Goal: Transaction & Acquisition: Purchase product/service

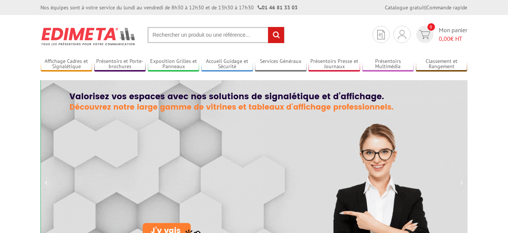
click at [194, 35] on input "text" at bounding box center [216, 35] width 137 height 16
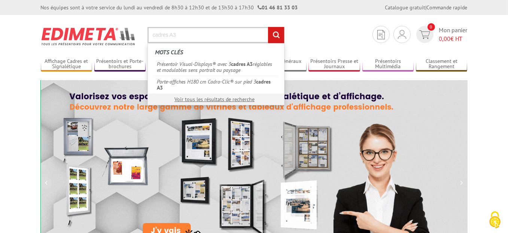
type input "cadres A3"
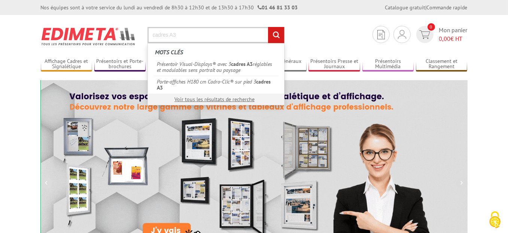
click at [268, 27] on input "rechercher" at bounding box center [276, 35] width 16 height 16
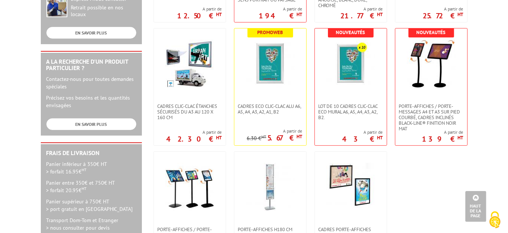
scroll to position [337, 0]
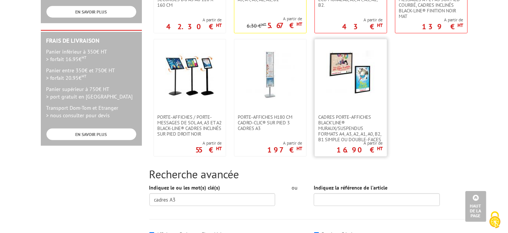
click at [354, 87] on img at bounding box center [350, 75] width 49 height 49
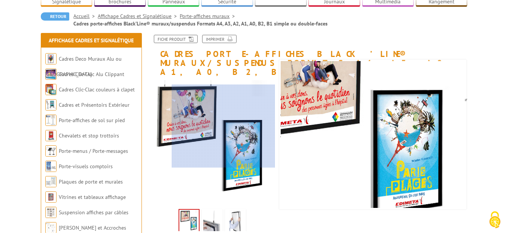
scroll to position [112, 0]
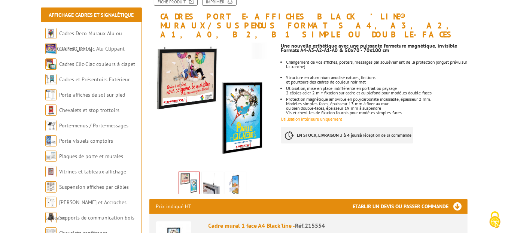
click at [212, 173] on img at bounding box center [212, 184] width 18 height 23
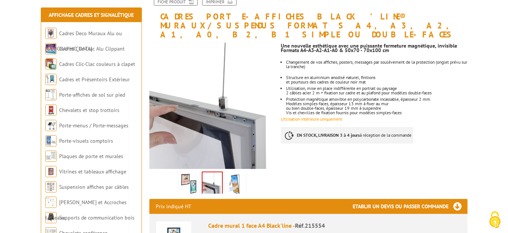
click at [240, 173] on img at bounding box center [236, 184] width 18 height 23
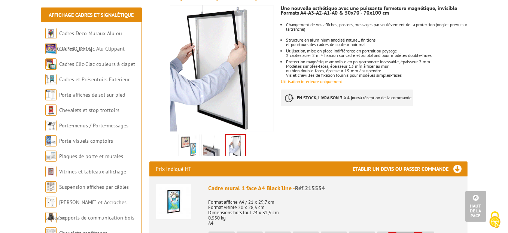
scroll to position [0, 0]
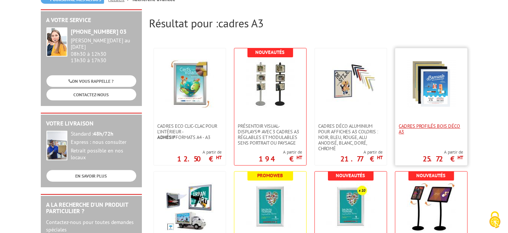
scroll to position [150, 0]
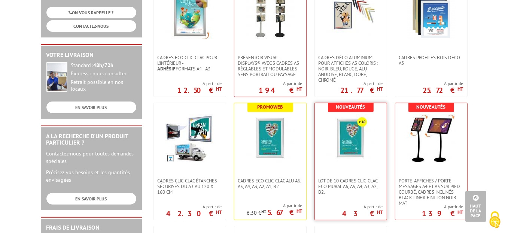
click at [358, 159] on img at bounding box center [350, 138] width 49 height 49
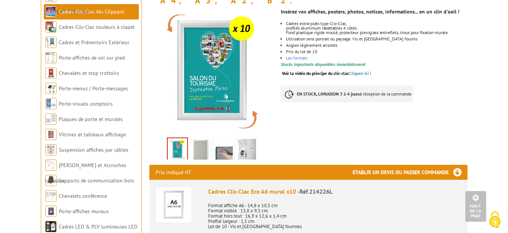
scroll to position [75, 0]
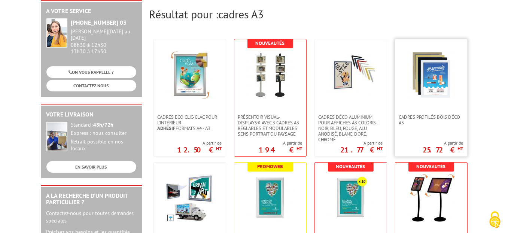
scroll to position [75, 0]
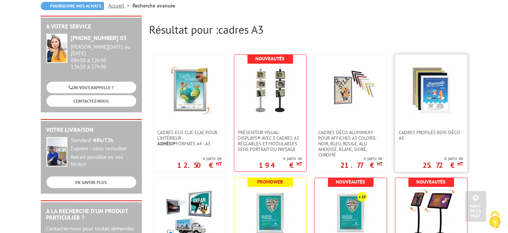
click at [432, 94] on img at bounding box center [431, 90] width 49 height 49
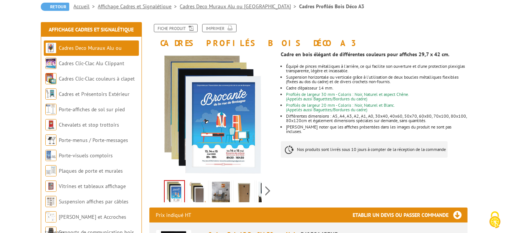
scroll to position [75, 0]
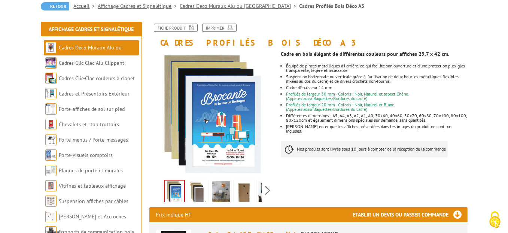
click at [196, 191] on img at bounding box center [198, 192] width 18 height 23
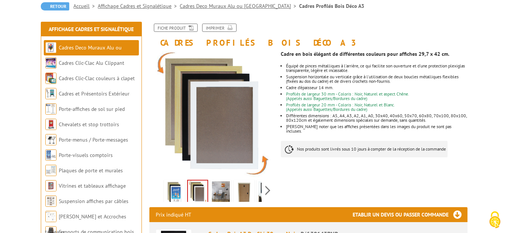
click at [220, 191] on img at bounding box center [221, 192] width 18 height 23
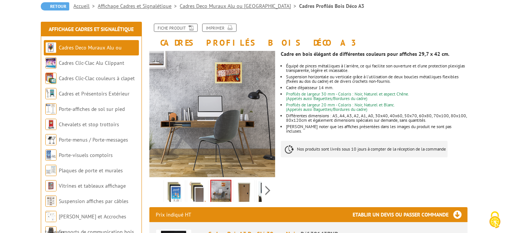
click at [248, 193] on img at bounding box center [244, 192] width 18 height 23
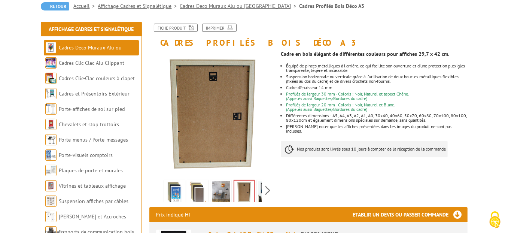
click at [259, 192] on img at bounding box center [267, 192] width 18 height 23
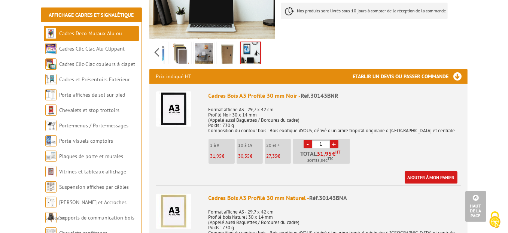
scroll to position [225, 0]
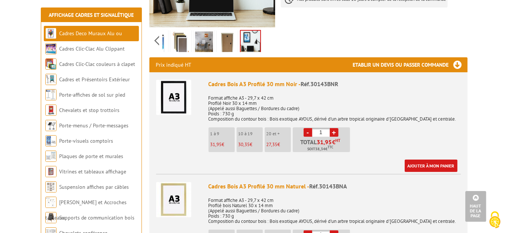
click at [333, 131] on link "+" at bounding box center [334, 132] width 9 height 9
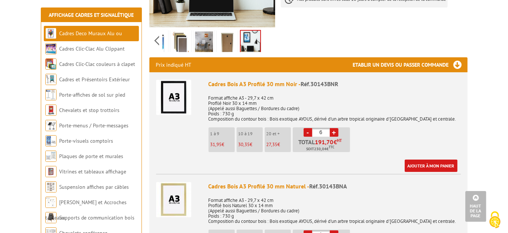
click at [333, 131] on link "+" at bounding box center [334, 132] width 9 height 9
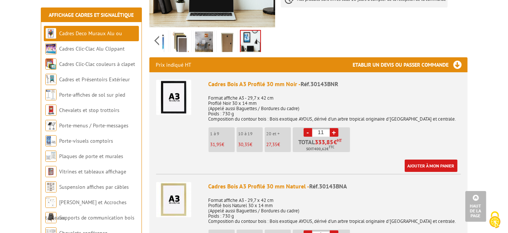
click at [333, 131] on link "+" at bounding box center [334, 132] width 9 height 9
type input "12"
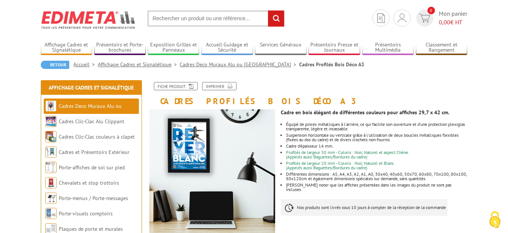
scroll to position [0, 0]
